Goal: Task Accomplishment & Management: Complete application form

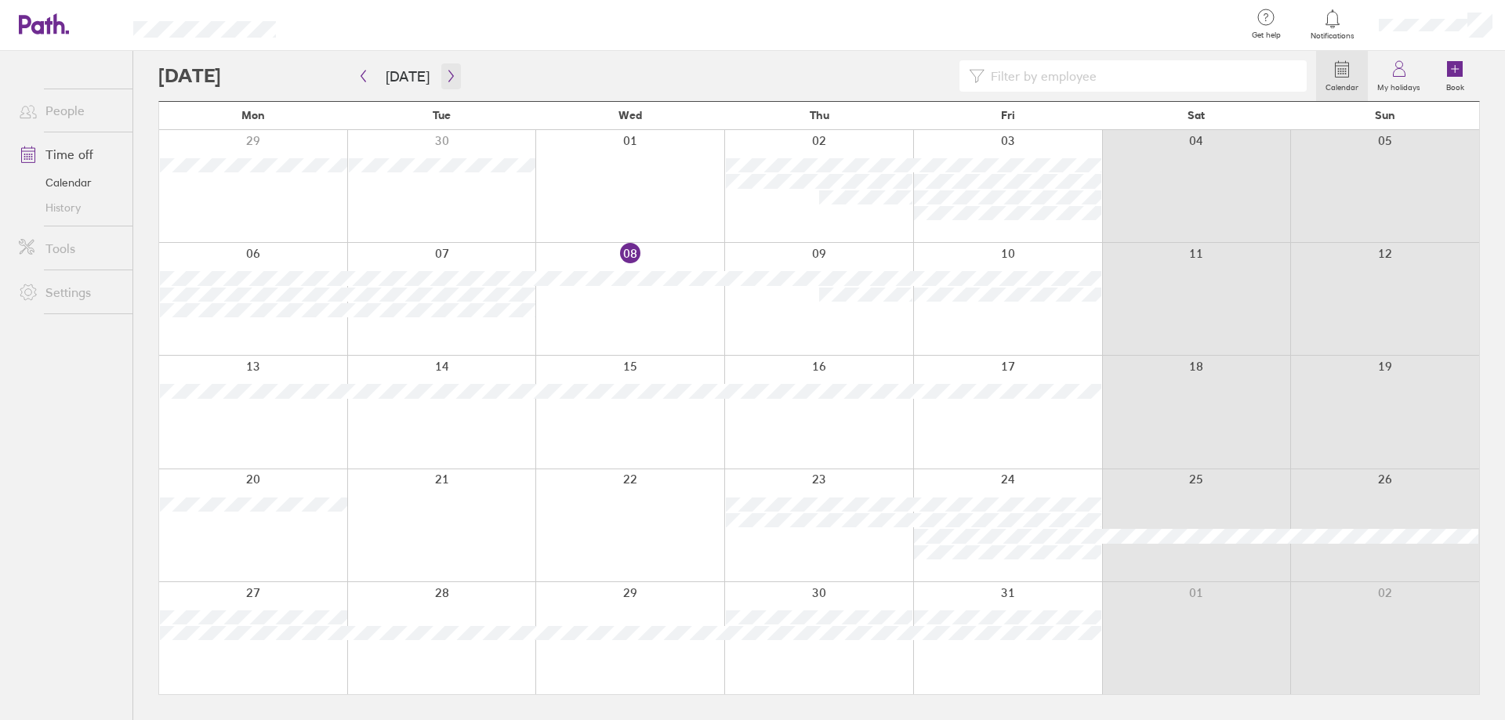
click at [445, 78] on icon "button" at bounding box center [451, 76] width 12 height 13
click at [367, 83] on button "button" at bounding box center [364, 76] width 20 height 26
click at [444, 591] on div at bounding box center [441, 638] width 189 height 112
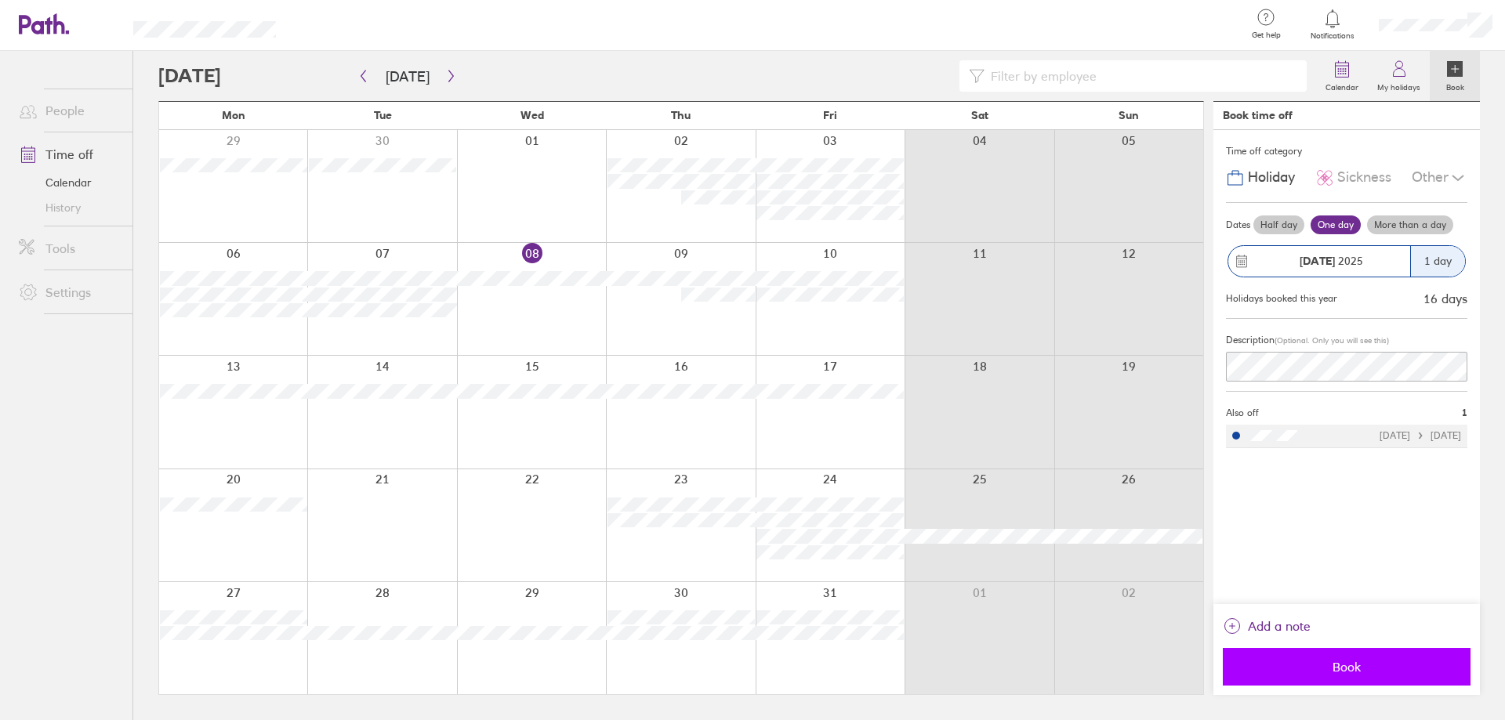
click at [1342, 663] on span "Book" at bounding box center [1347, 667] width 226 height 14
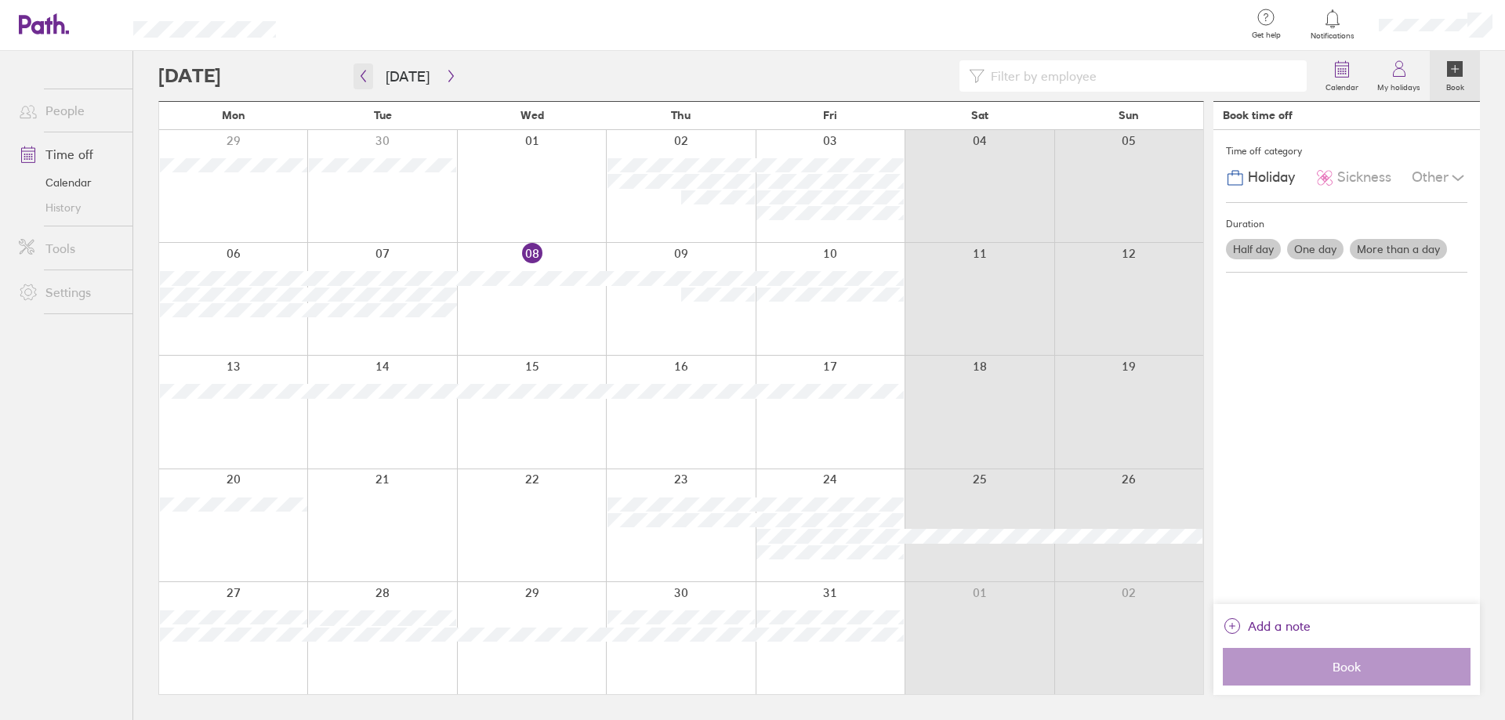
click at [362, 78] on icon "button" at bounding box center [363, 76] width 12 height 13
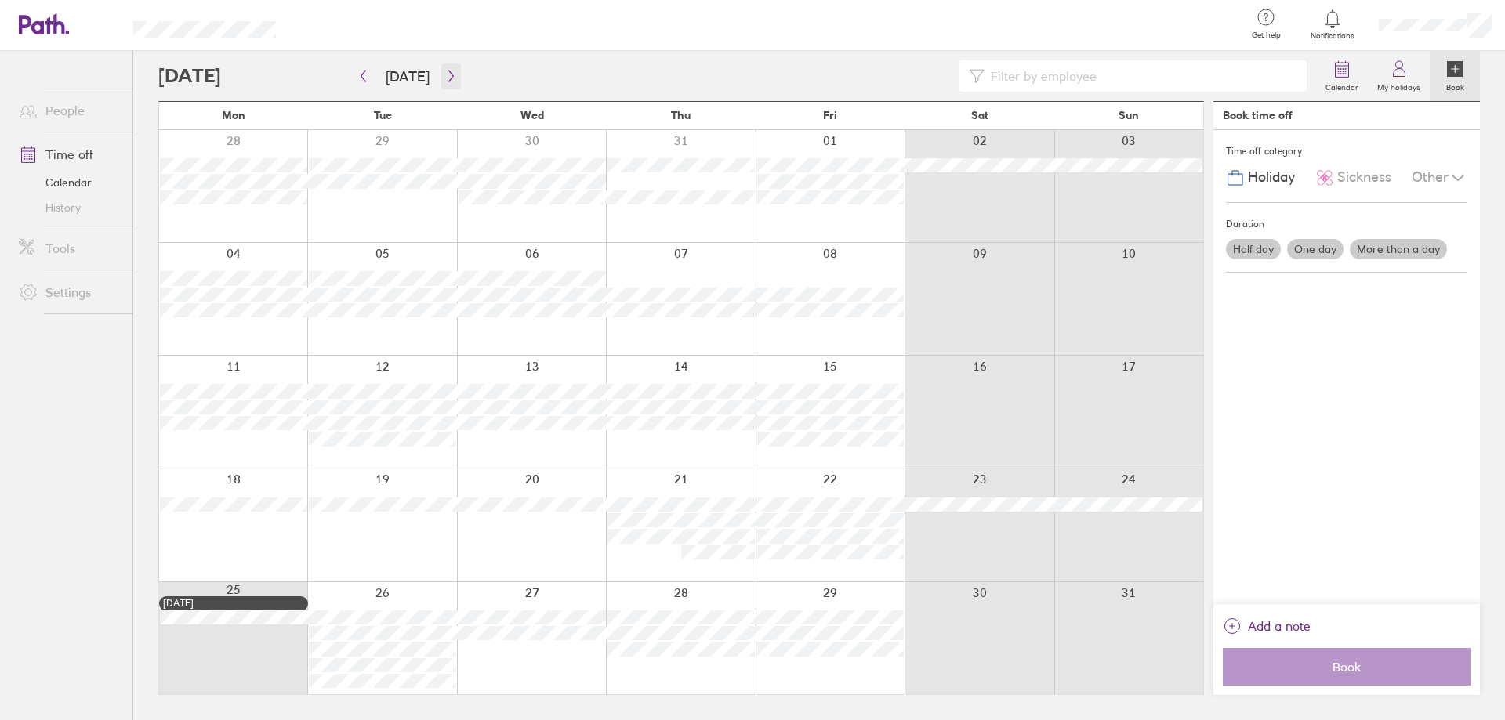
click at [454, 71] on button "button" at bounding box center [451, 76] width 20 height 26
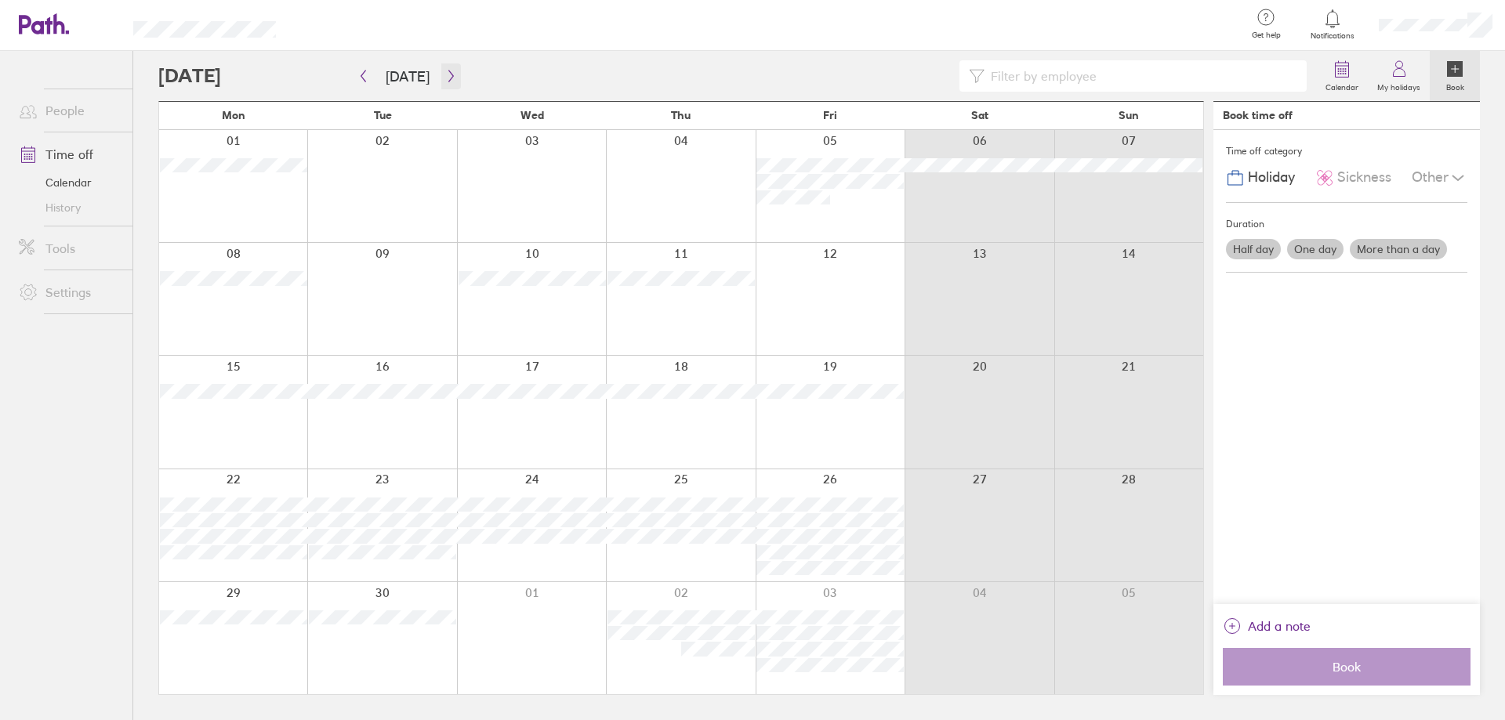
click at [449, 77] on icon "button" at bounding box center [451, 76] width 12 height 13
click at [449, 78] on icon "button" at bounding box center [451, 76] width 12 height 13
click at [445, 75] on icon "button" at bounding box center [451, 76] width 12 height 13
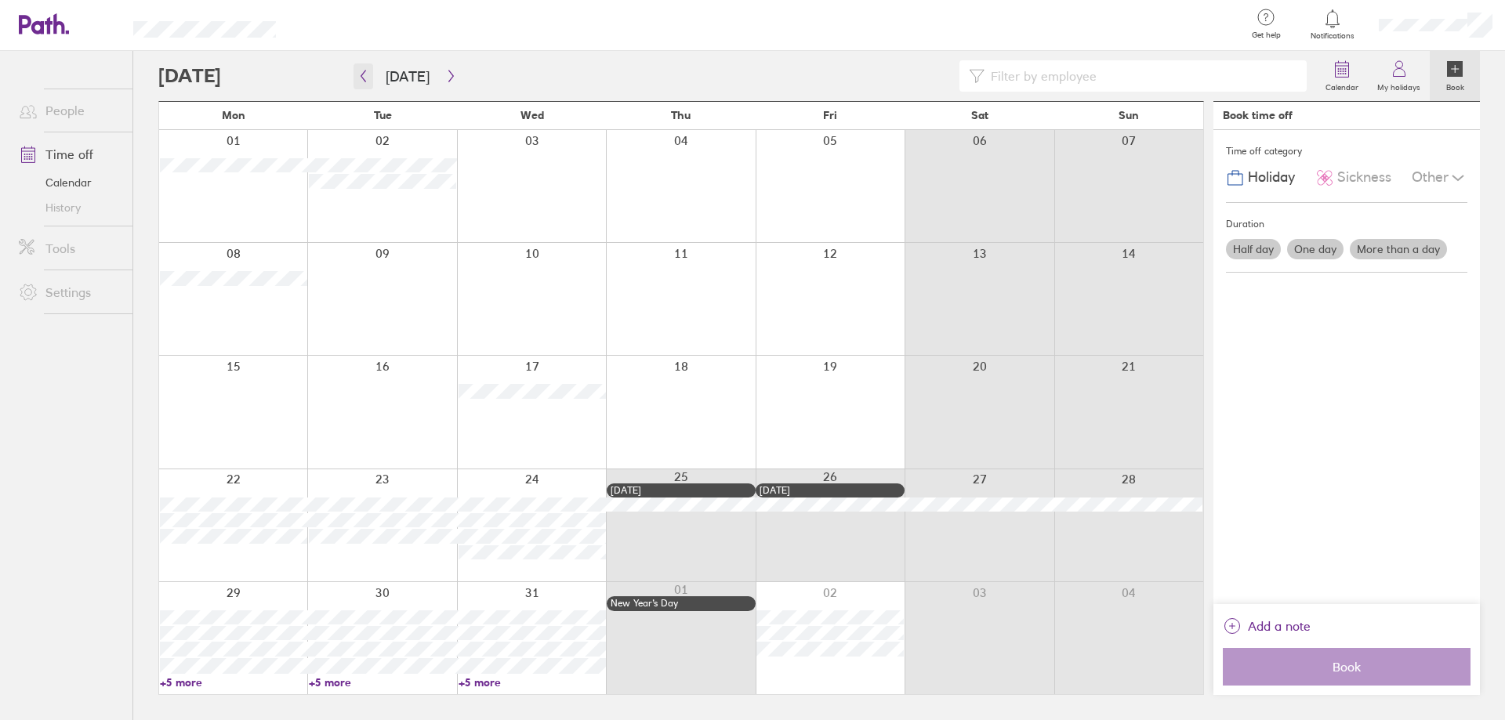
click at [363, 74] on icon "button" at bounding box center [363, 77] width 5 height 12
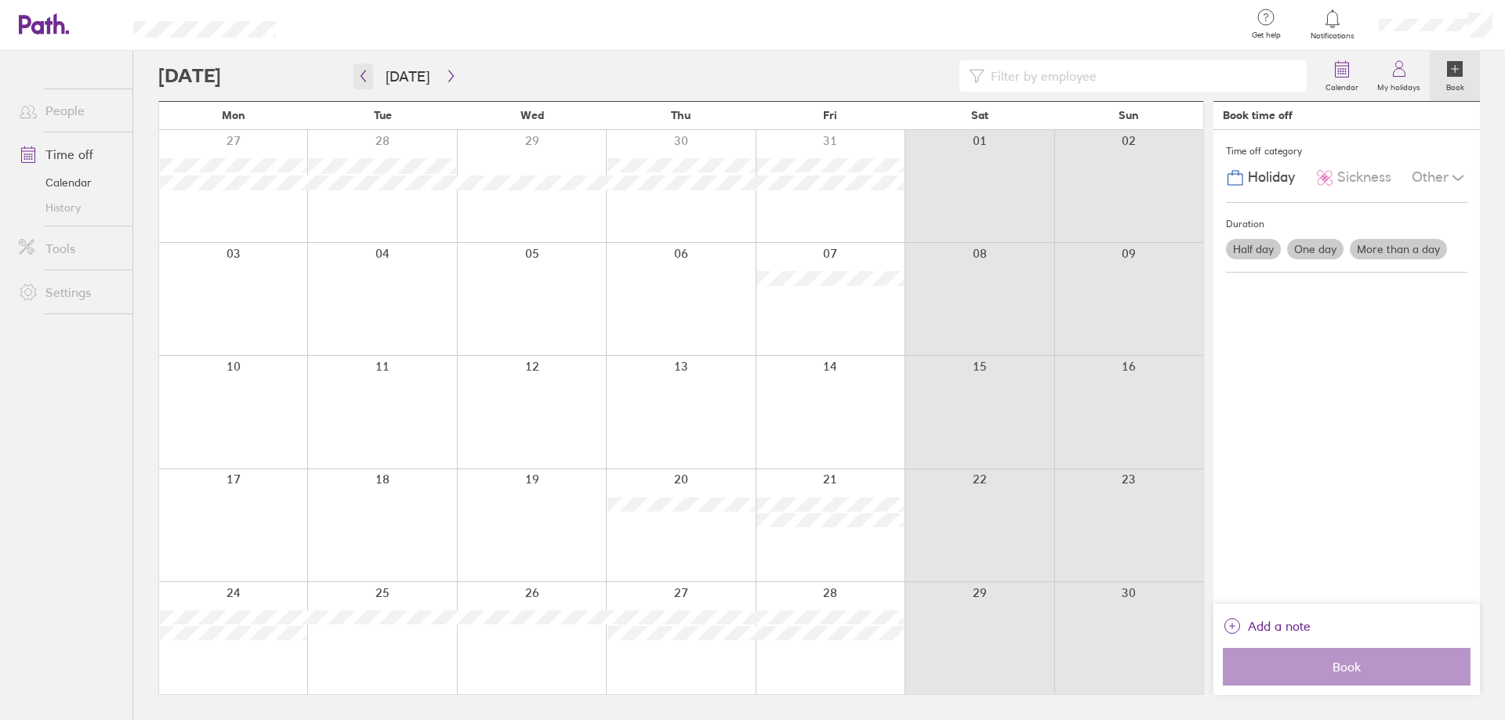
click at [357, 74] on button "button" at bounding box center [364, 76] width 20 height 26
click at [362, 71] on icon "button" at bounding box center [363, 76] width 12 height 13
click at [445, 74] on icon "button" at bounding box center [451, 76] width 12 height 13
click at [445, 78] on icon "button" at bounding box center [451, 76] width 12 height 13
